Goal: Task Accomplishment & Management: Complete application form

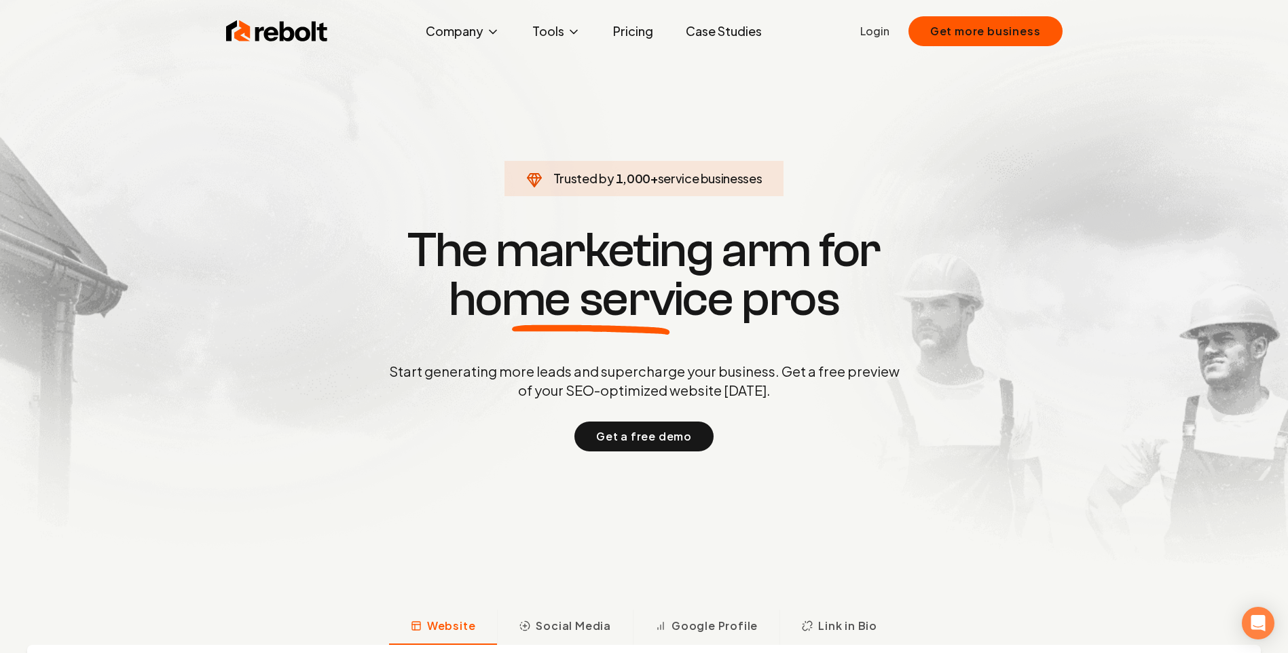
click at [876, 34] on link "Login" at bounding box center [874, 31] width 29 height 16
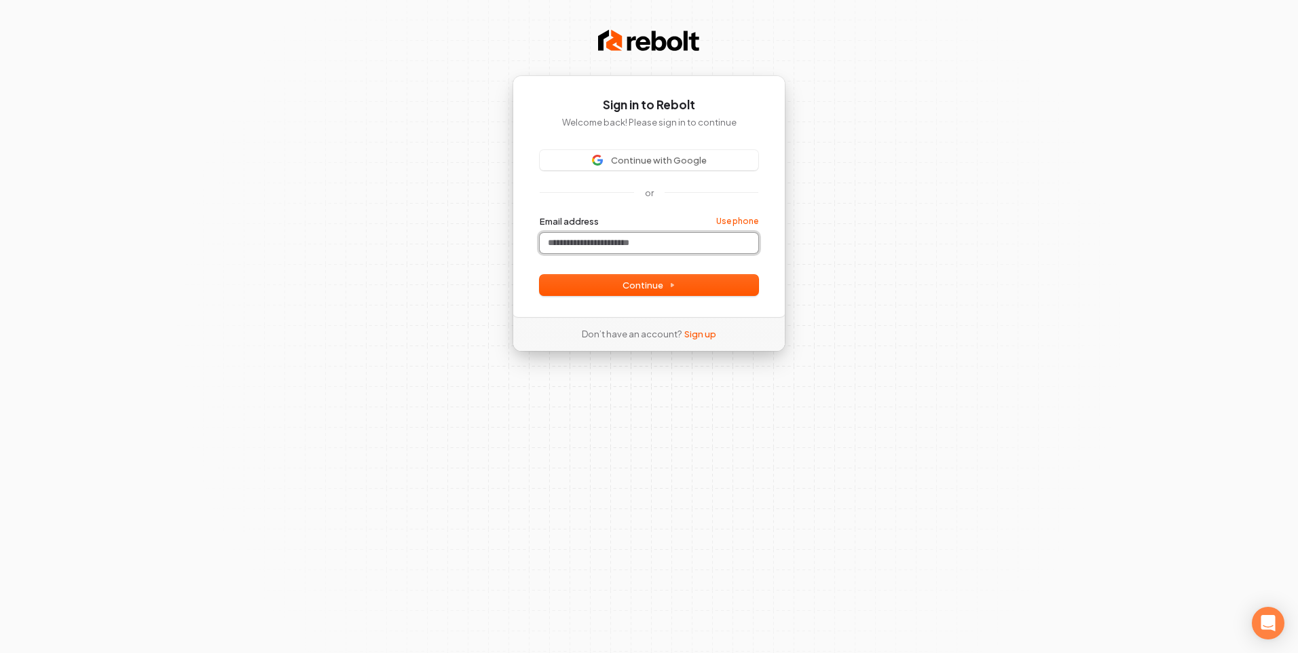
click at [595, 239] on input "Email address" at bounding box center [649, 243] width 219 height 20
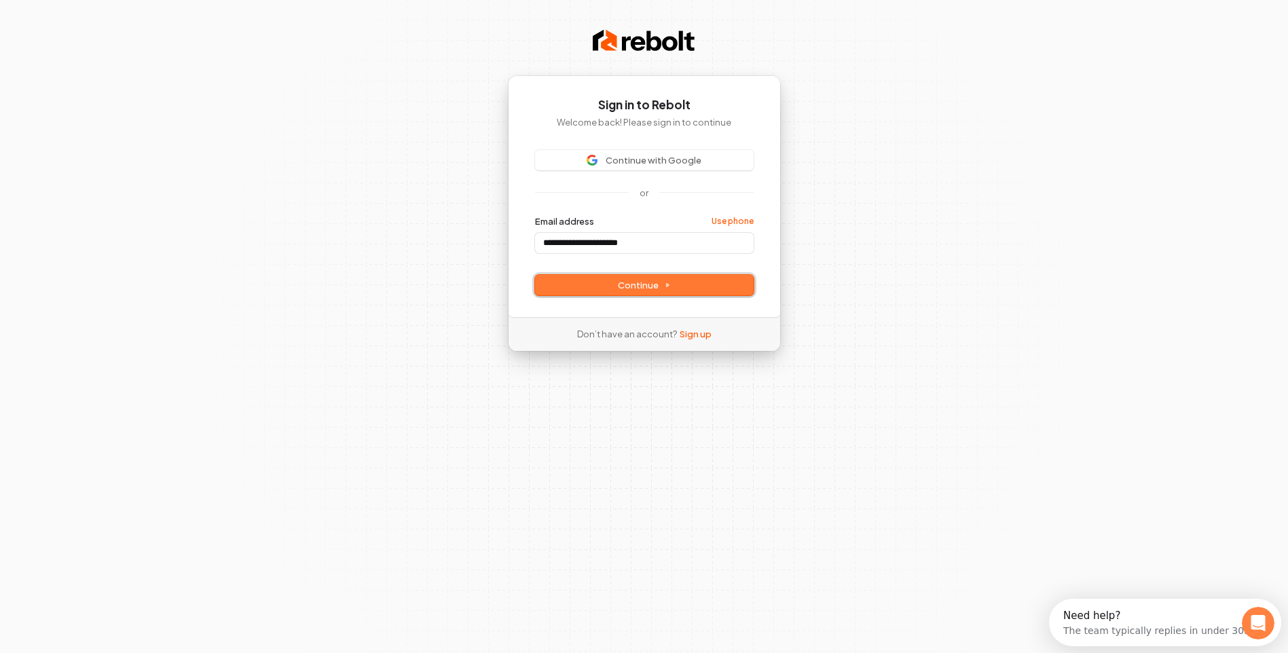
click at [657, 285] on span "Continue" at bounding box center [644, 285] width 53 height 12
type input "**********"
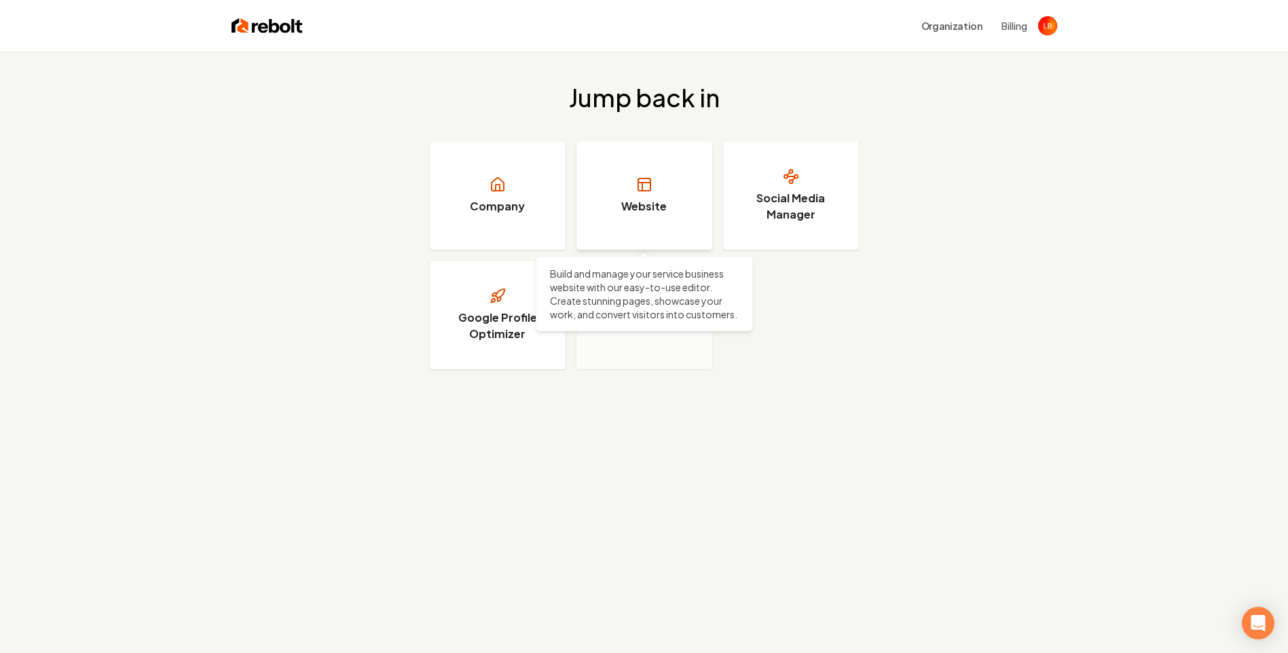
click at [651, 187] on icon at bounding box center [644, 185] width 16 height 16
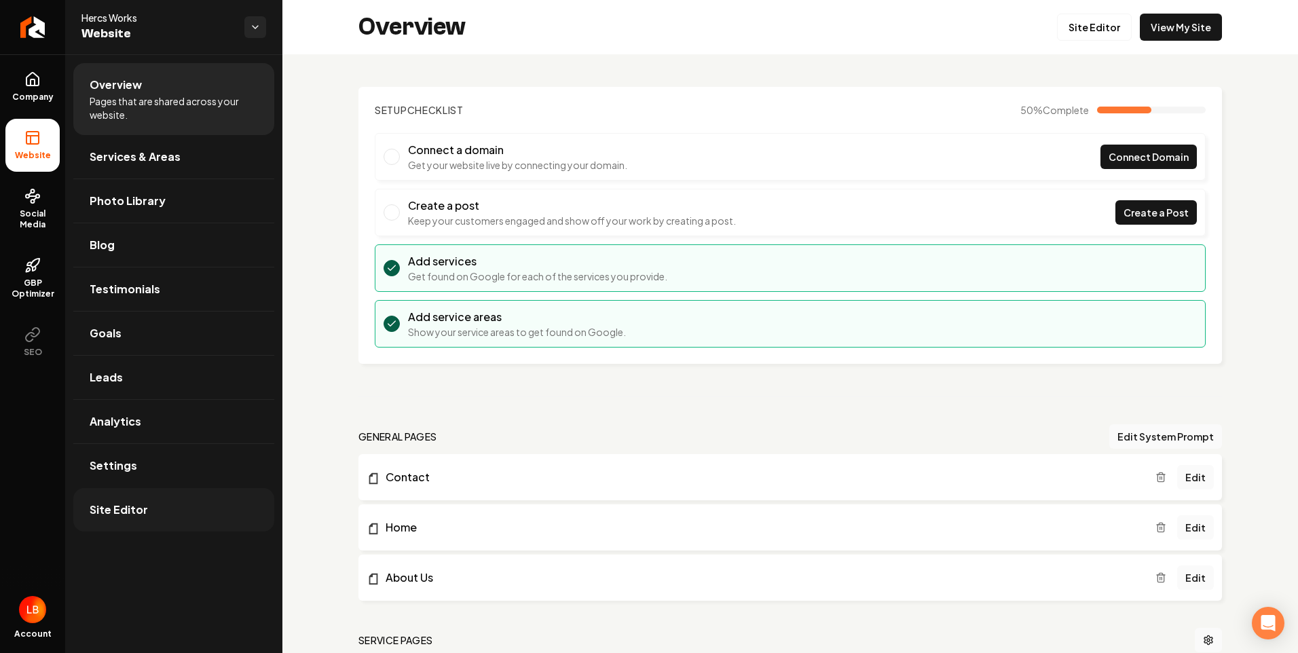
click at [117, 509] on span "Site Editor" at bounding box center [119, 510] width 58 height 16
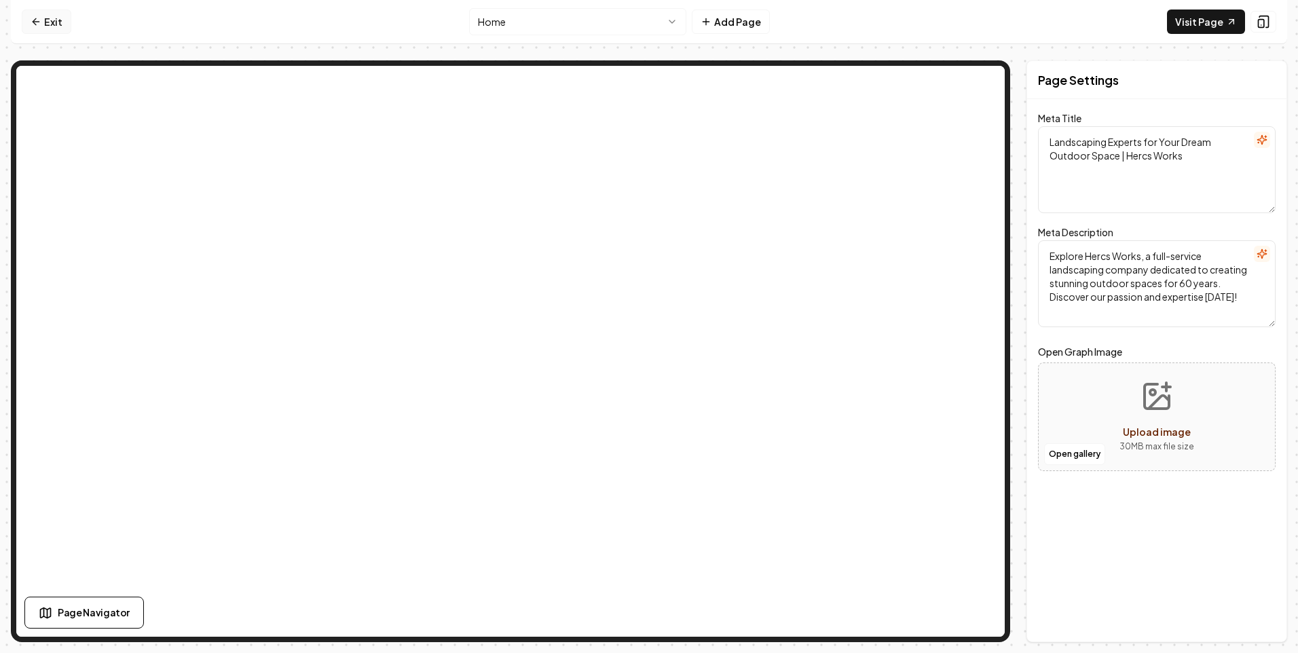
click at [41, 24] on link "Exit" at bounding box center [47, 22] width 50 height 24
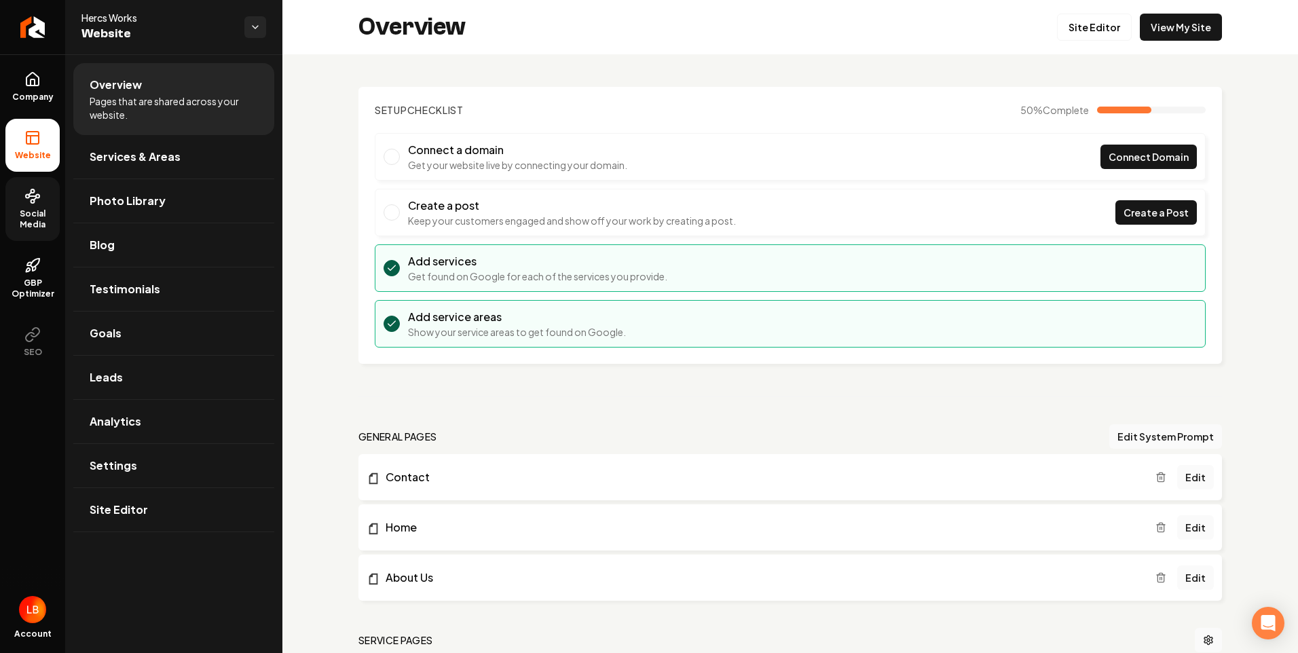
click at [35, 209] on span "Social Media" at bounding box center [32, 219] width 54 height 22
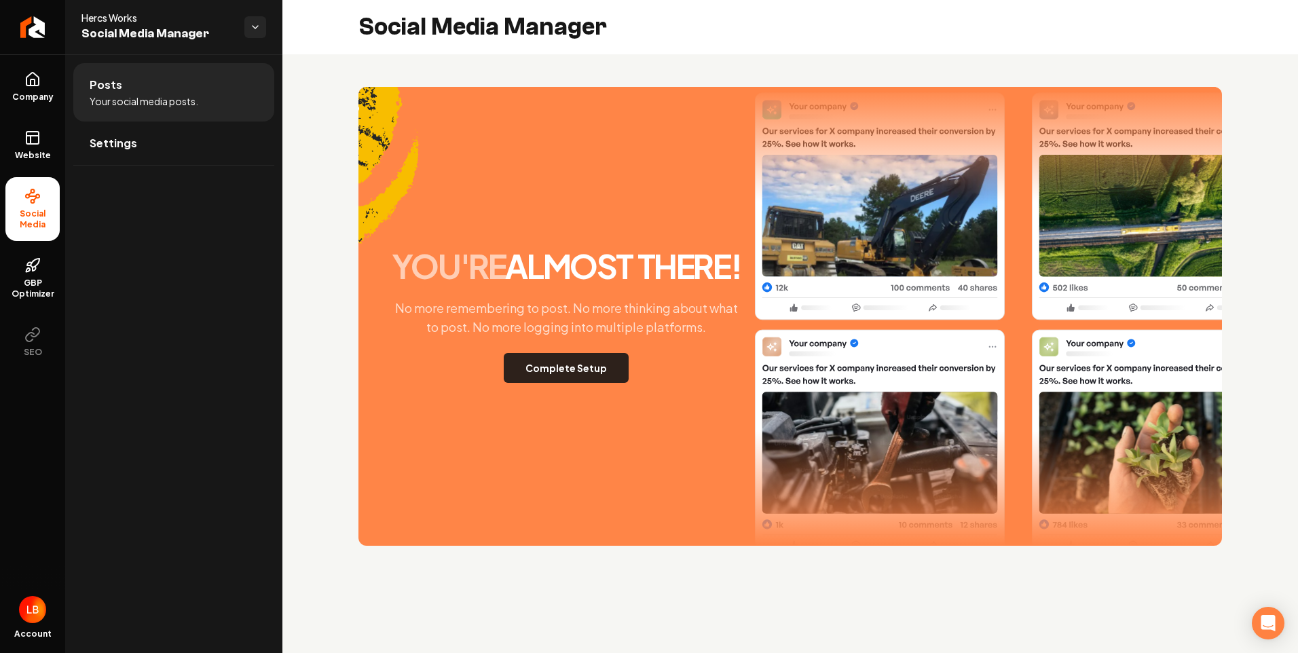
click at [578, 365] on button "Complete Setup" at bounding box center [566, 368] width 125 height 30
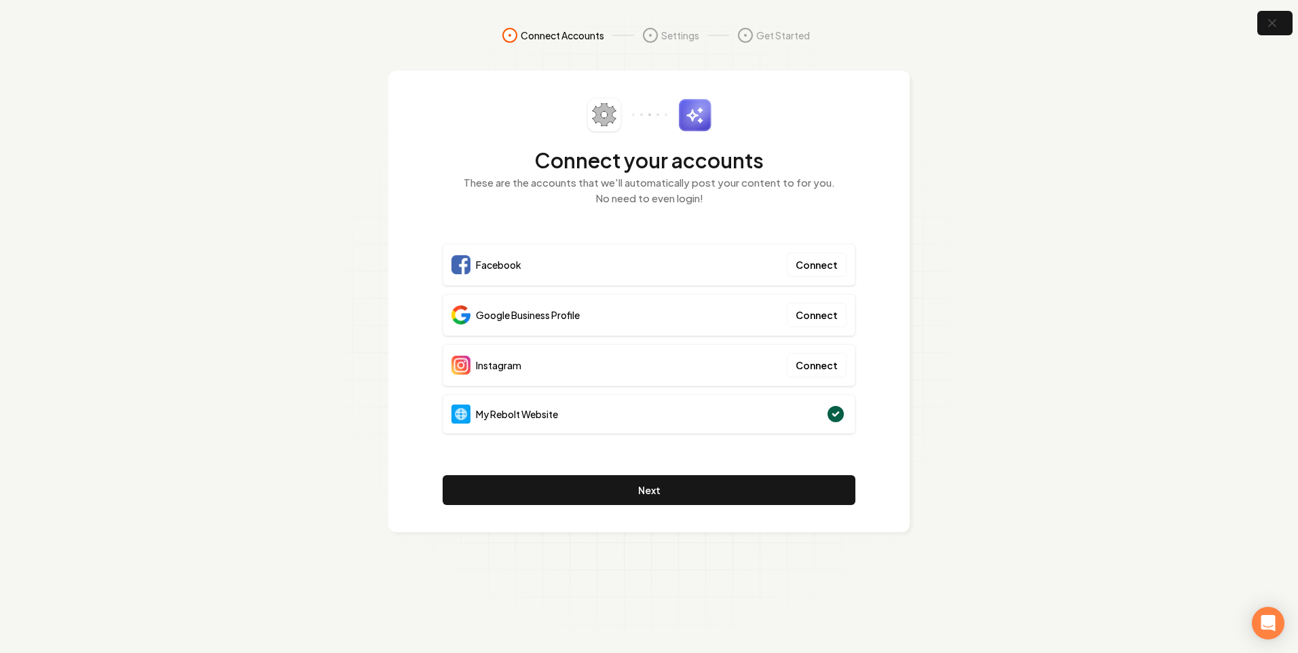
click at [742, 320] on div "Google Business Profile Connect" at bounding box center [649, 315] width 413 height 42
click at [824, 312] on button "Connect" at bounding box center [817, 315] width 60 height 24
click at [801, 319] on button "Connect" at bounding box center [817, 315] width 60 height 24
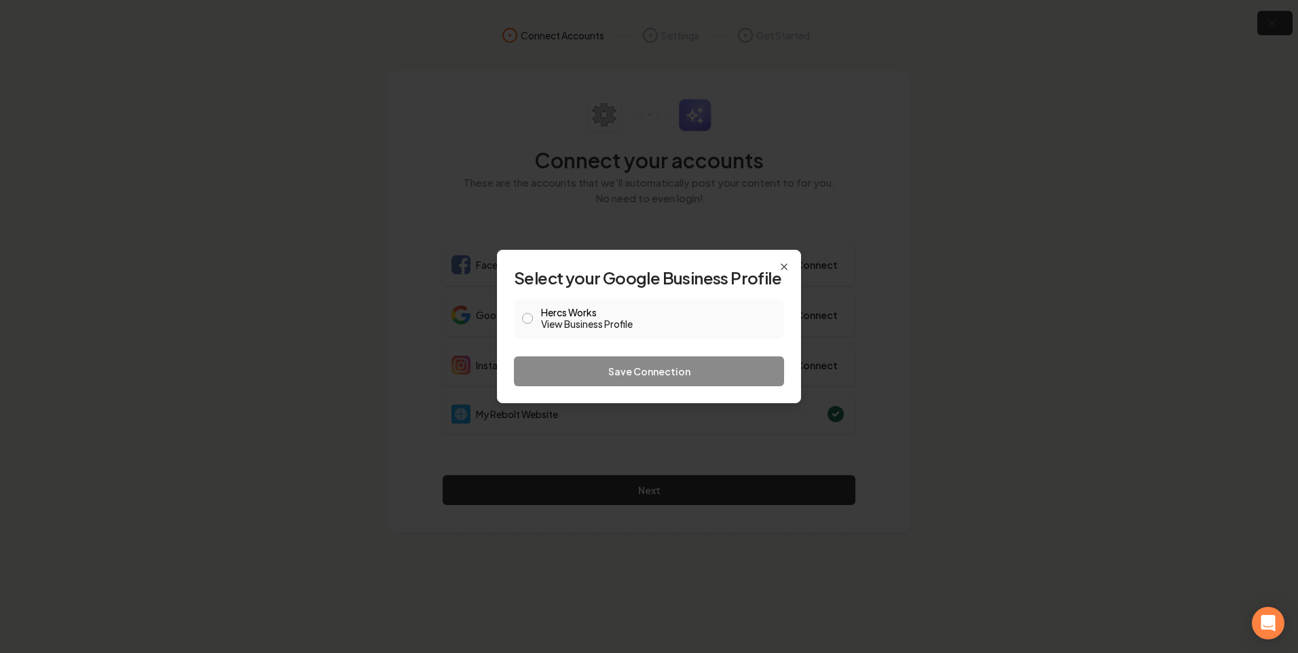
click at [530, 322] on button "Hercs Works View Business Profile" at bounding box center [527, 318] width 11 height 11
click at [685, 365] on button "Save Connection" at bounding box center [649, 371] width 270 height 30
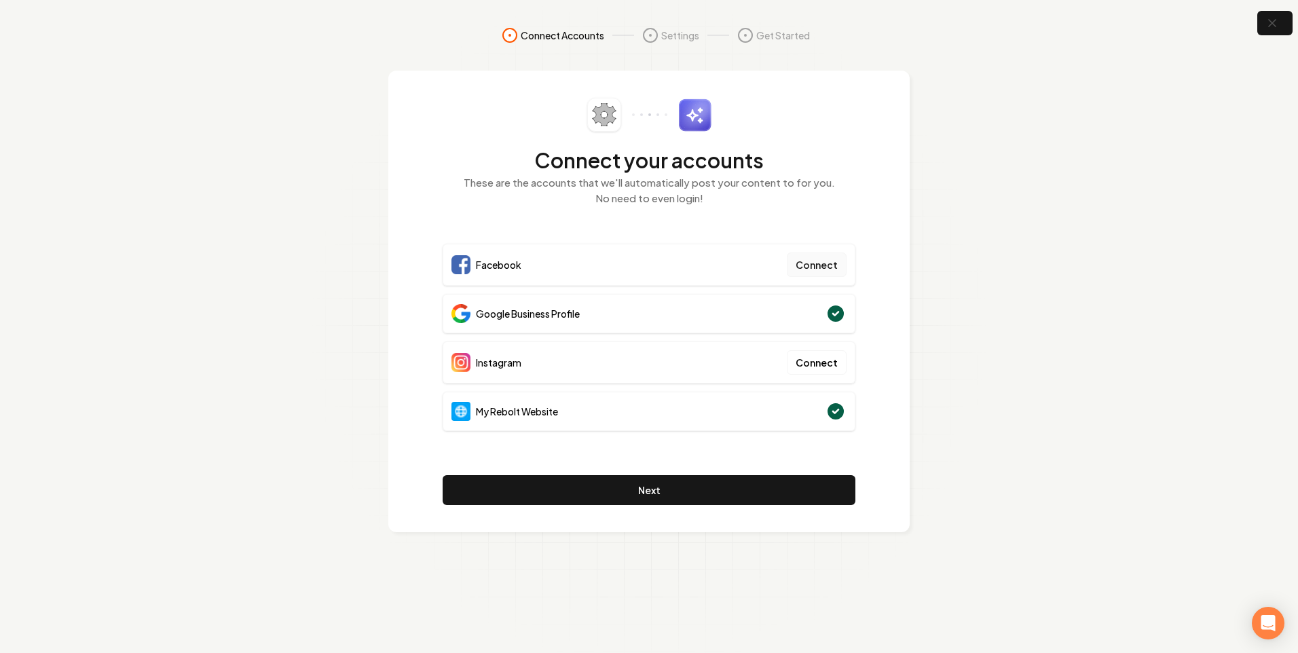
click at [826, 265] on button "Connect" at bounding box center [817, 265] width 60 height 24
click at [833, 265] on button "Connect" at bounding box center [817, 265] width 60 height 24
click at [828, 261] on button "Connect" at bounding box center [817, 265] width 60 height 24
click at [835, 262] on button "Connect" at bounding box center [817, 265] width 60 height 24
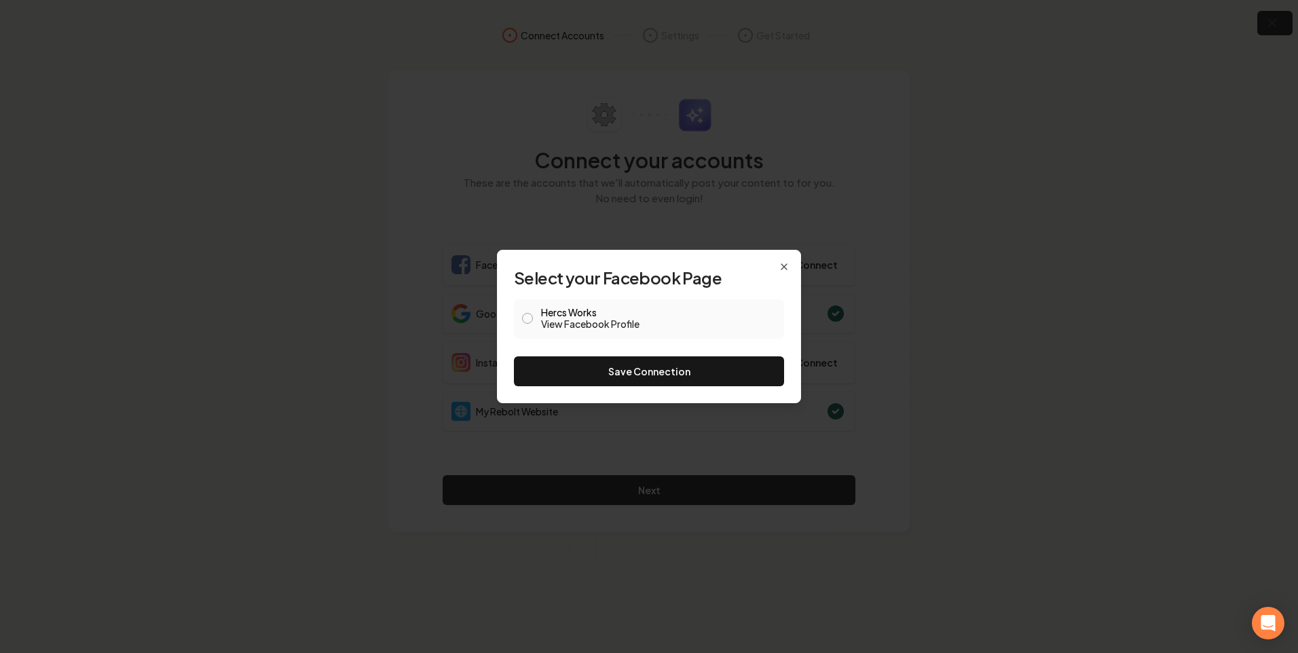
click at [524, 318] on button "Hercs Works View Facebook Profile" at bounding box center [527, 318] width 11 height 11
click at [676, 376] on button "Save Connection" at bounding box center [649, 371] width 270 height 30
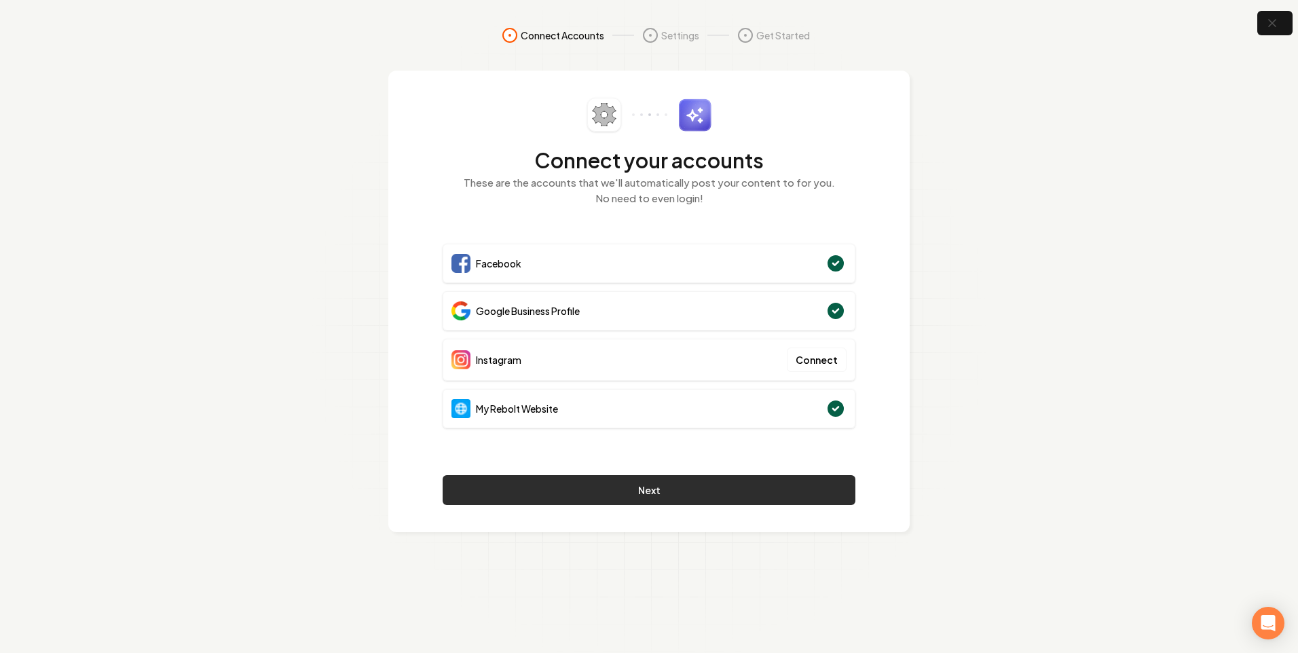
click at [723, 494] on button "Next" at bounding box center [649, 490] width 413 height 30
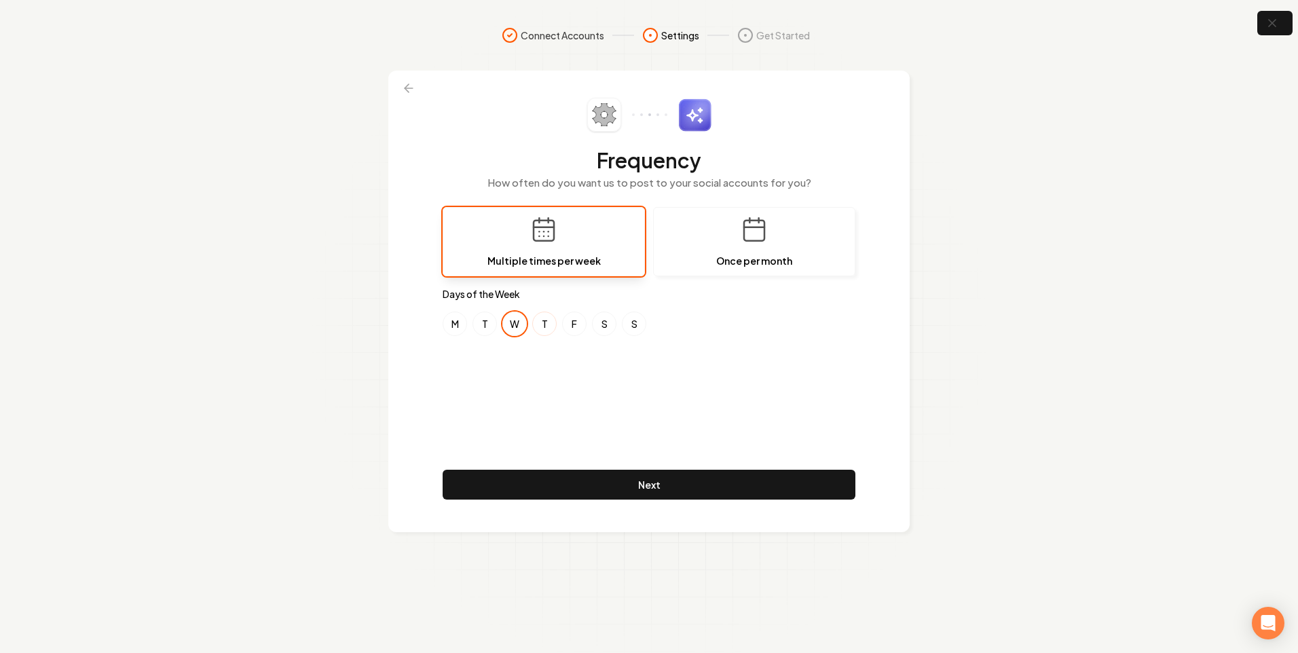
click at [545, 325] on button "T" at bounding box center [544, 324] width 24 height 24
click at [517, 325] on button "W" at bounding box center [514, 324] width 24 height 24
click at [456, 325] on button "M" at bounding box center [455, 324] width 24 height 24
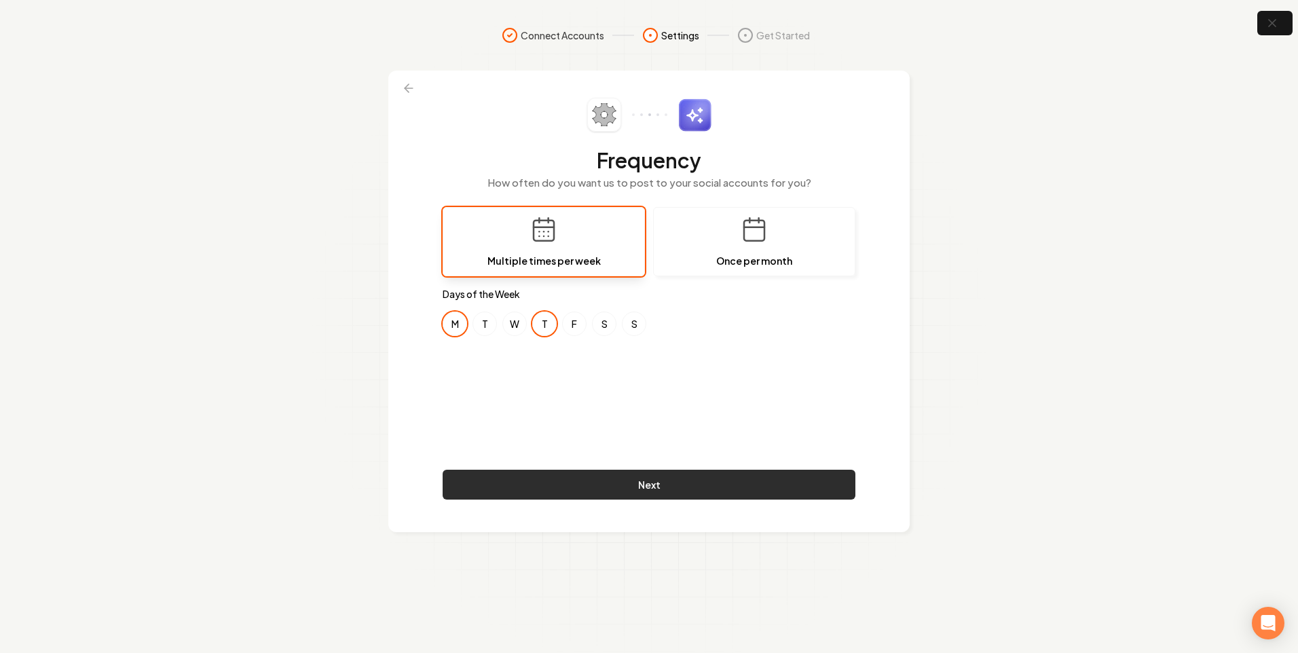
click at [688, 473] on button "Next" at bounding box center [649, 485] width 413 height 30
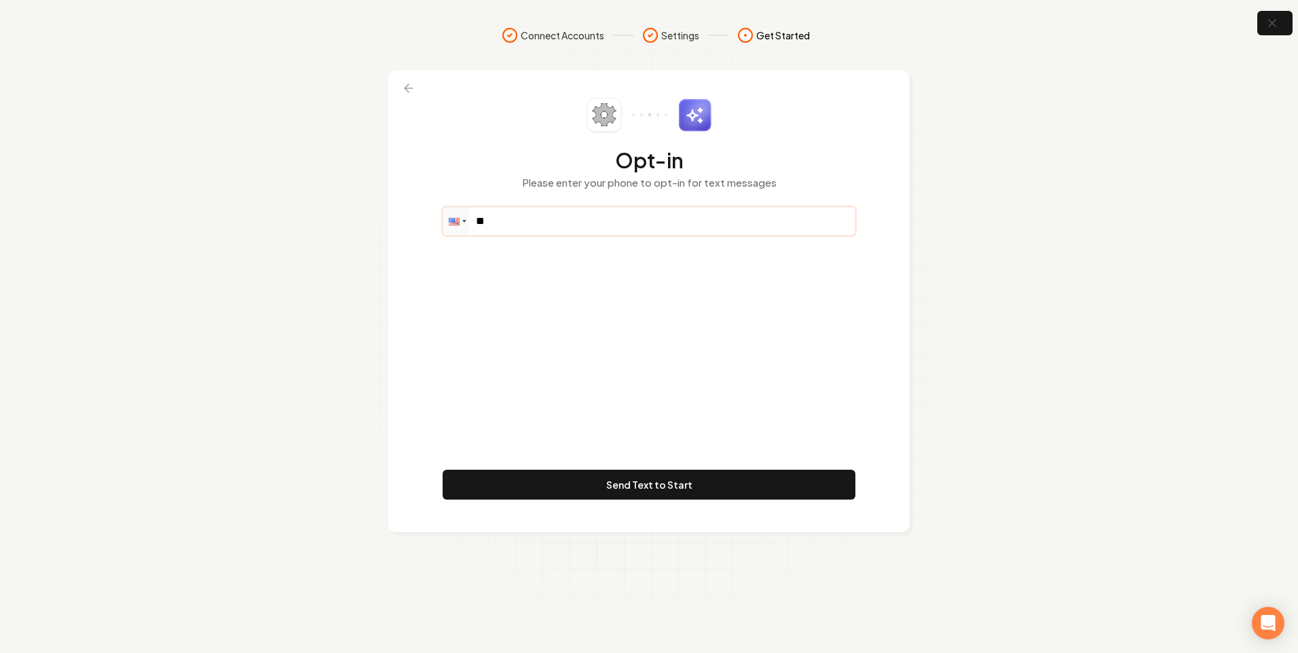
click at [534, 226] on input "**" at bounding box center [648, 221] width 411 height 27
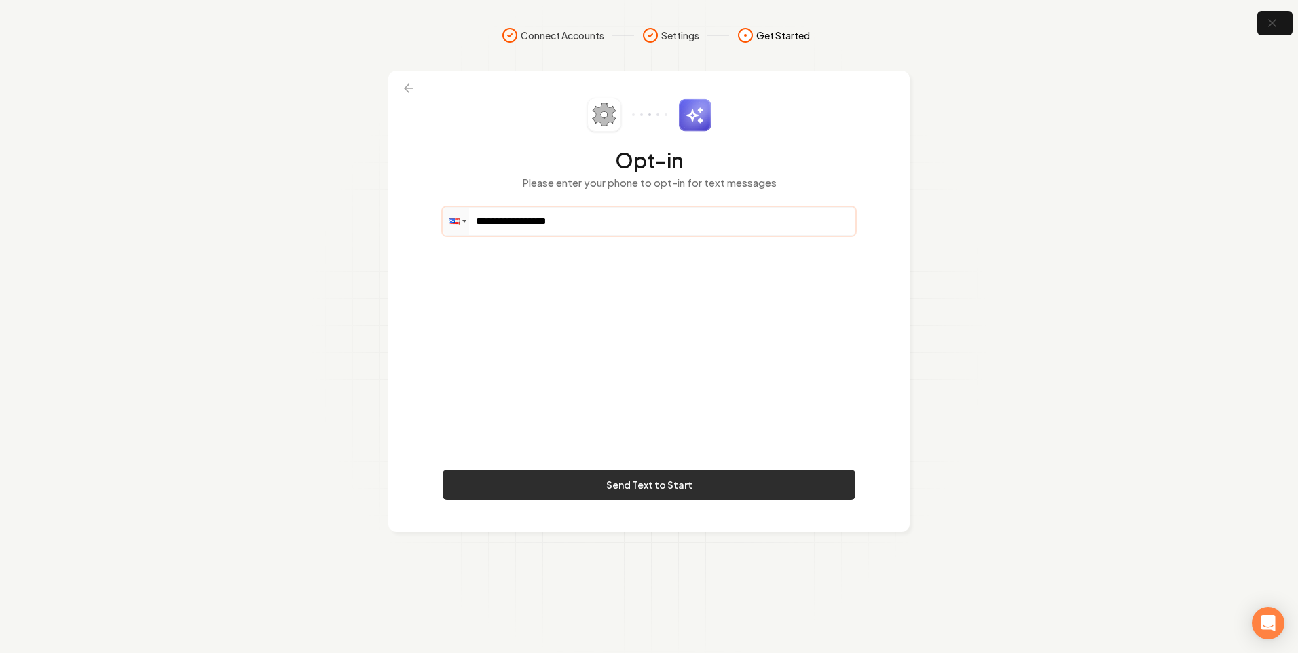
type input "**********"
click at [697, 486] on button "Send Text to Start" at bounding box center [649, 485] width 413 height 30
